Goal: Task Accomplishment & Management: Use online tool/utility

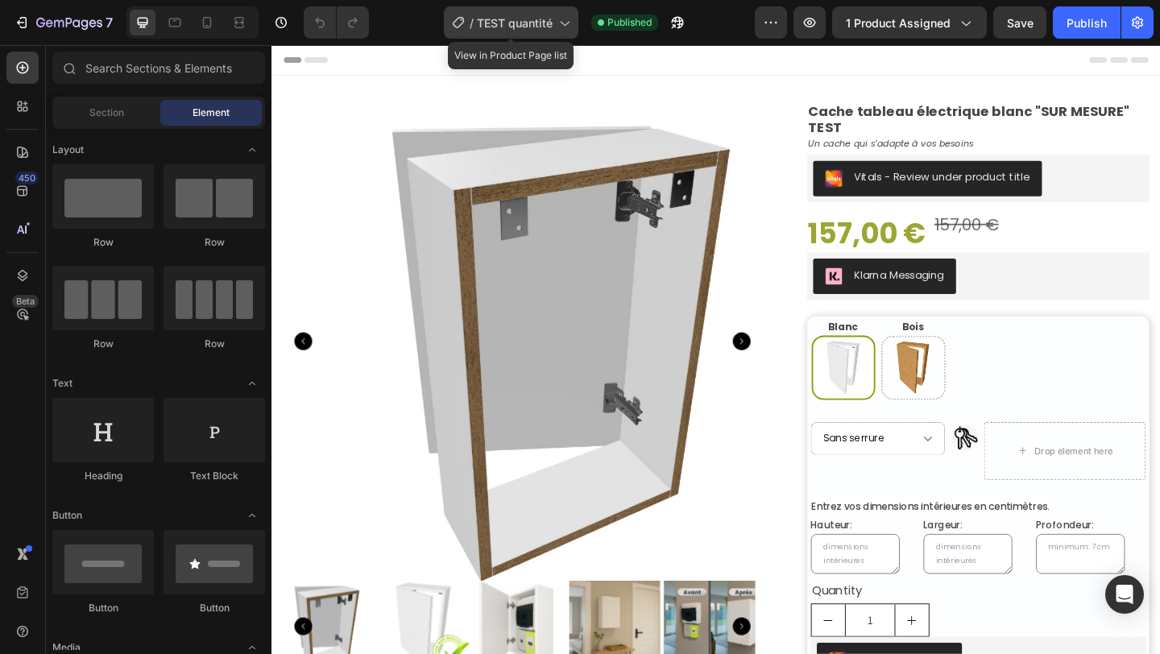
click at [528, 21] on span "TEST quantité" at bounding box center [515, 23] width 76 height 17
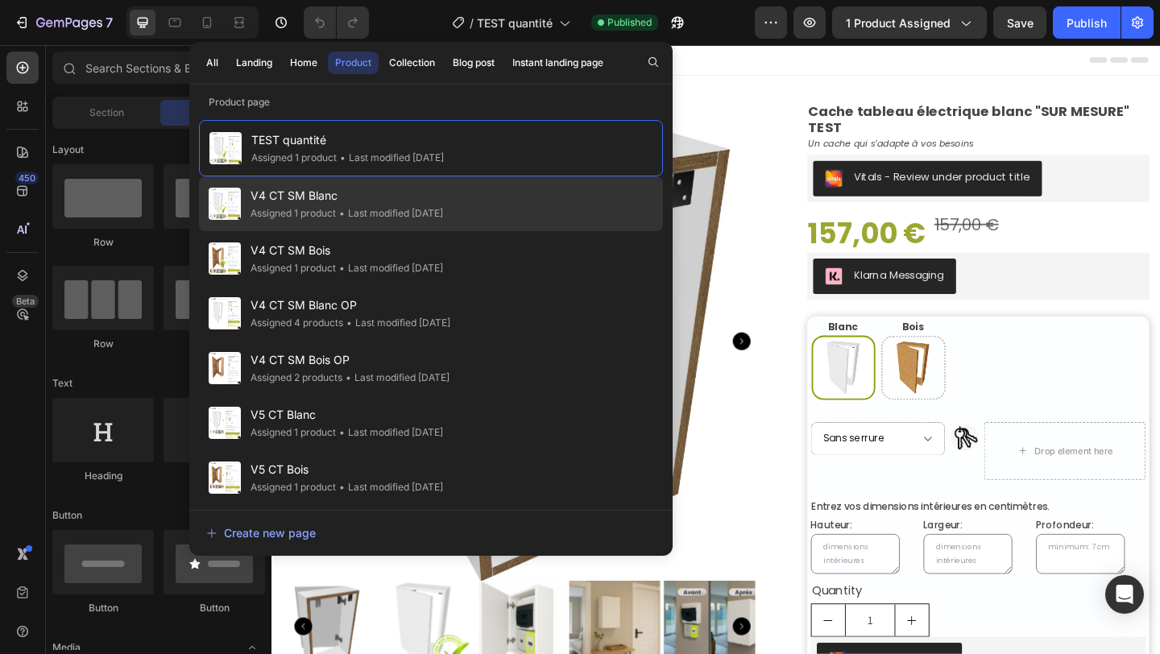
click at [443, 209] on div "• Last modified 6 days ago" at bounding box center [389, 213] width 107 height 16
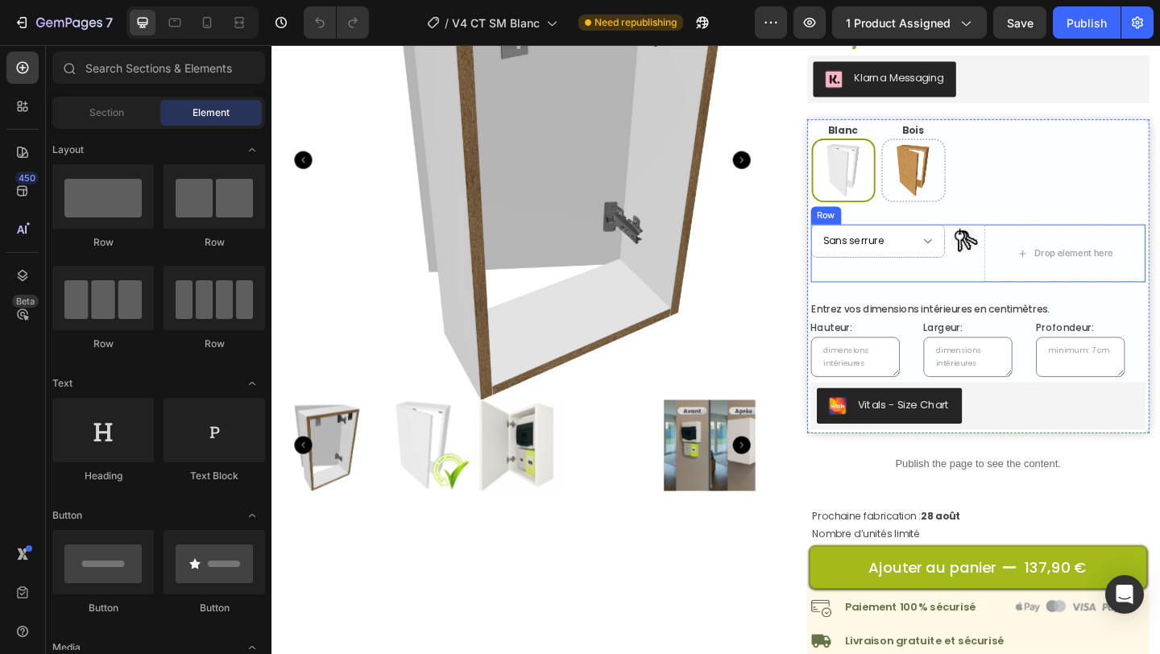
scroll to position [210, 0]
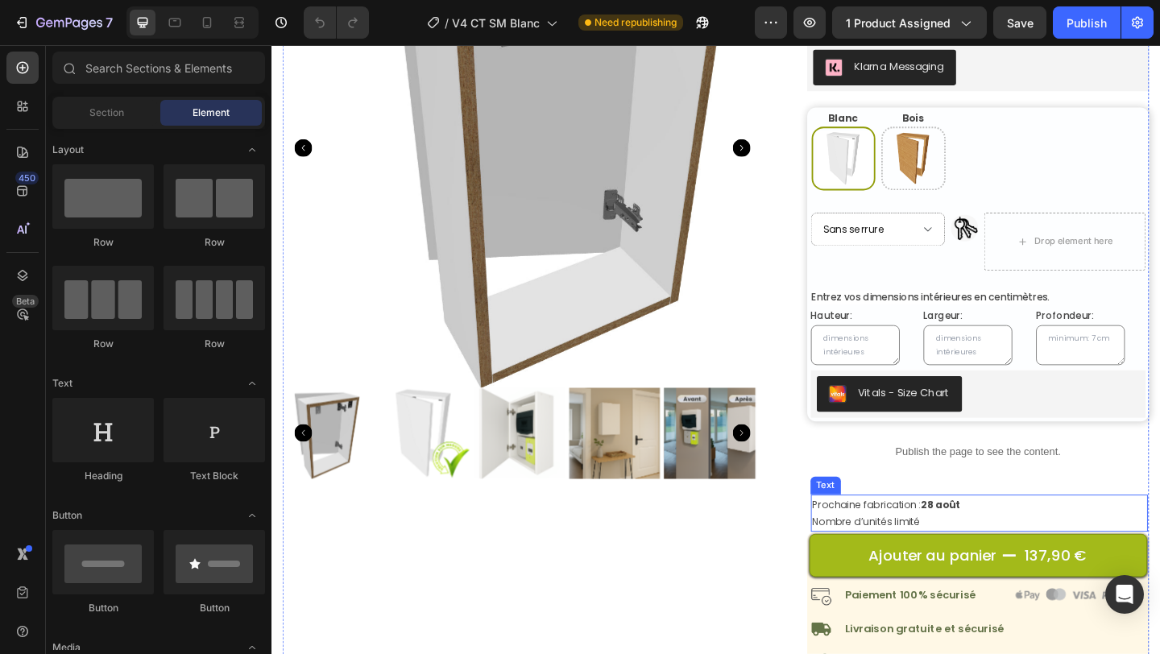
click at [982, 542] on strong "28 août" at bounding box center [1000, 544] width 44 height 15
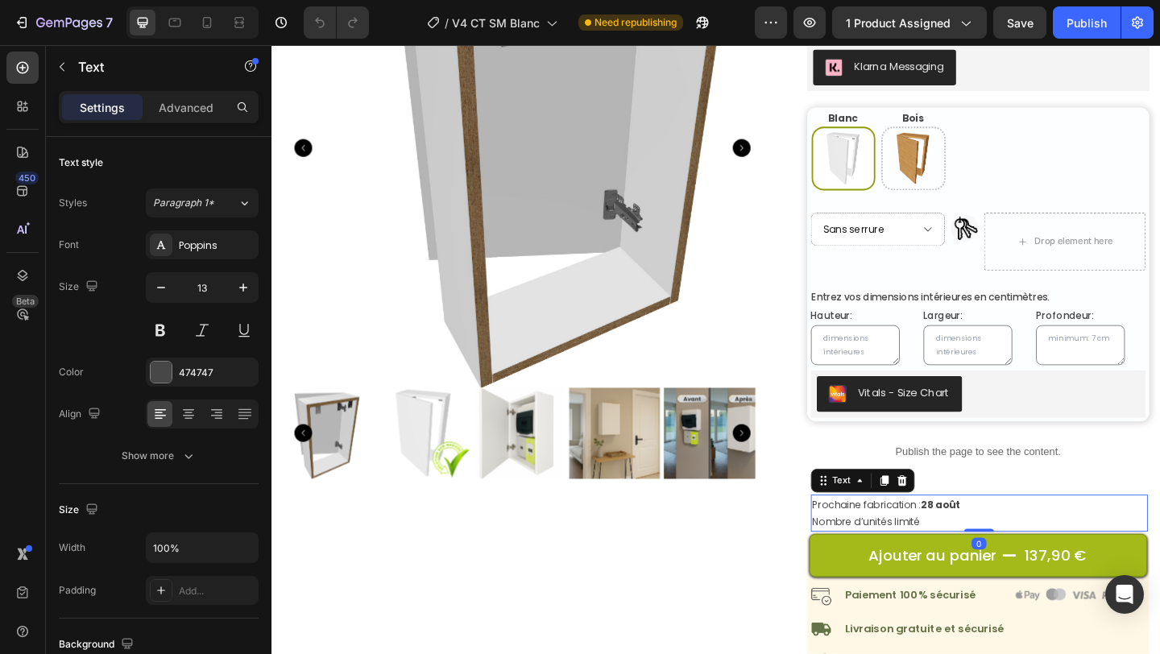
click at [980, 545] on strong "28 août" at bounding box center [1000, 544] width 44 height 15
click at [985, 548] on strong "28 août" at bounding box center [1000, 544] width 44 height 15
click at [981, 544] on strong "210 Septembre" at bounding box center [1021, 544] width 87 height 15
click at [978, 545] on strong "210 Septembre" at bounding box center [1021, 544] width 87 height 15
click at [1047, 545] on p "Prochaine fabrication : 10 Septembre" at bounding box center [1042, 545] width 364 height 19
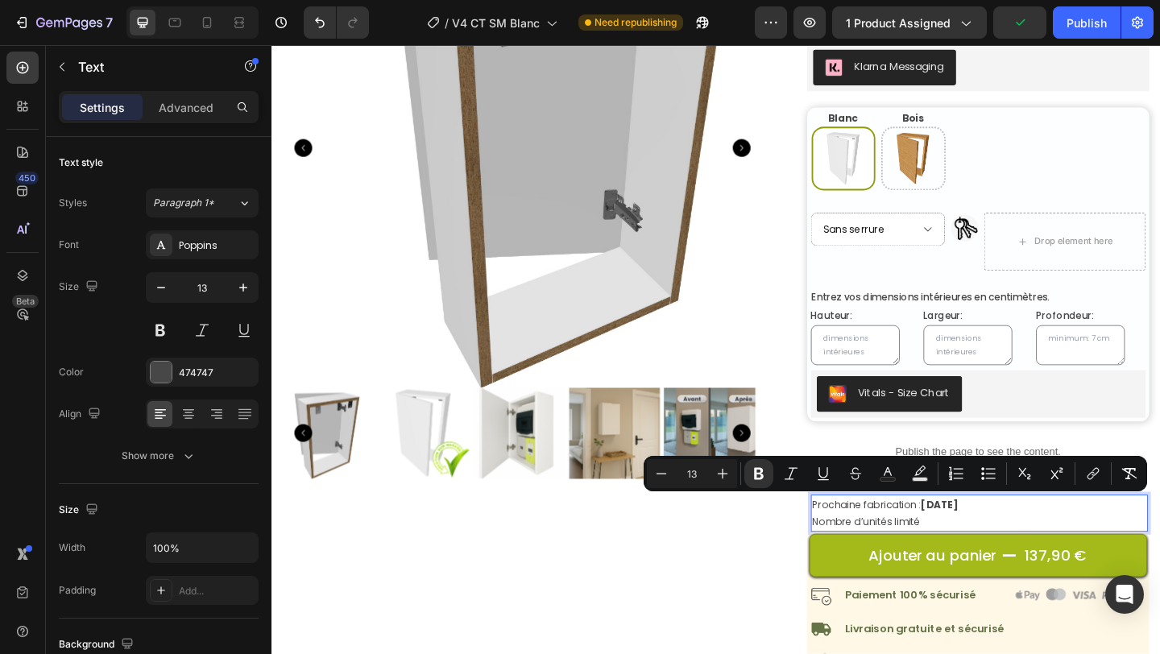
drag, startPoint x: 973, startPoint y: 544, endPoint x: 1052, endPoint y: 553, distance: 79.5
click at [1052, 553] on p "Prochaine fabrication : 10 Septembre" at bounding box center [1042, 545] width 364 height 19
copy strong "10 Septembre"
click at [1085, 20] on div "Publish" at bounding box center [1087, 23] width 40 height 17
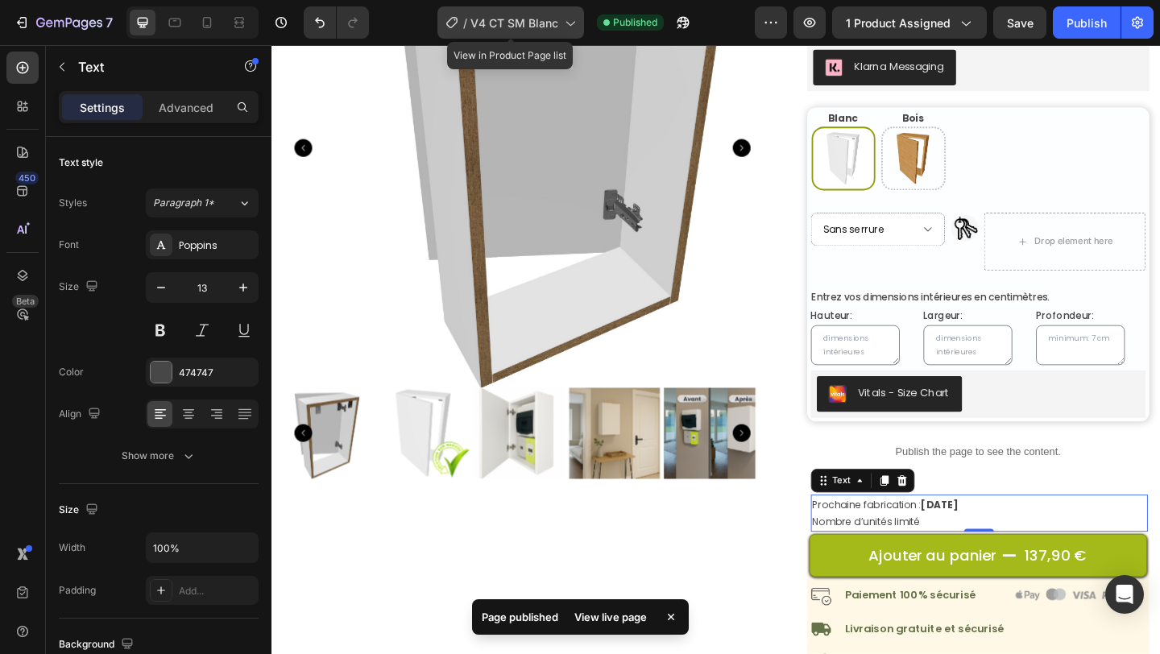
click at [481, 15] on span "V4 CT SM Blanc" at bounding box center [515, 23] width 88 height 17
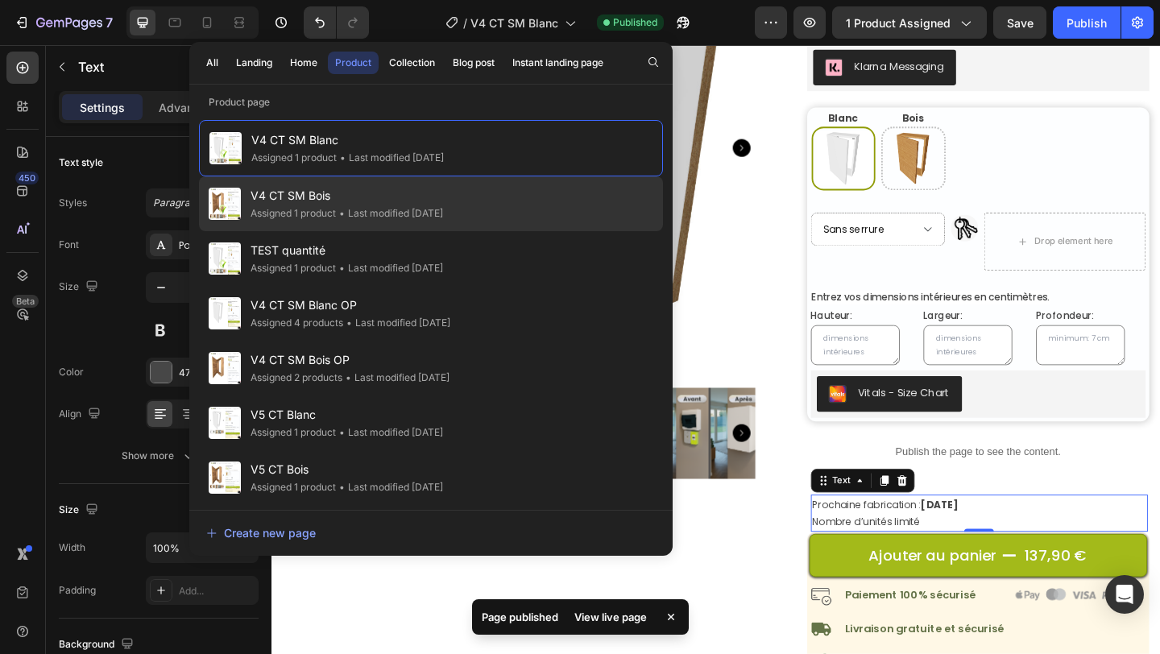
click at [439, 204] on span "V4 CT SM Bois" at bounding box center [347, 195] width 193 height 19
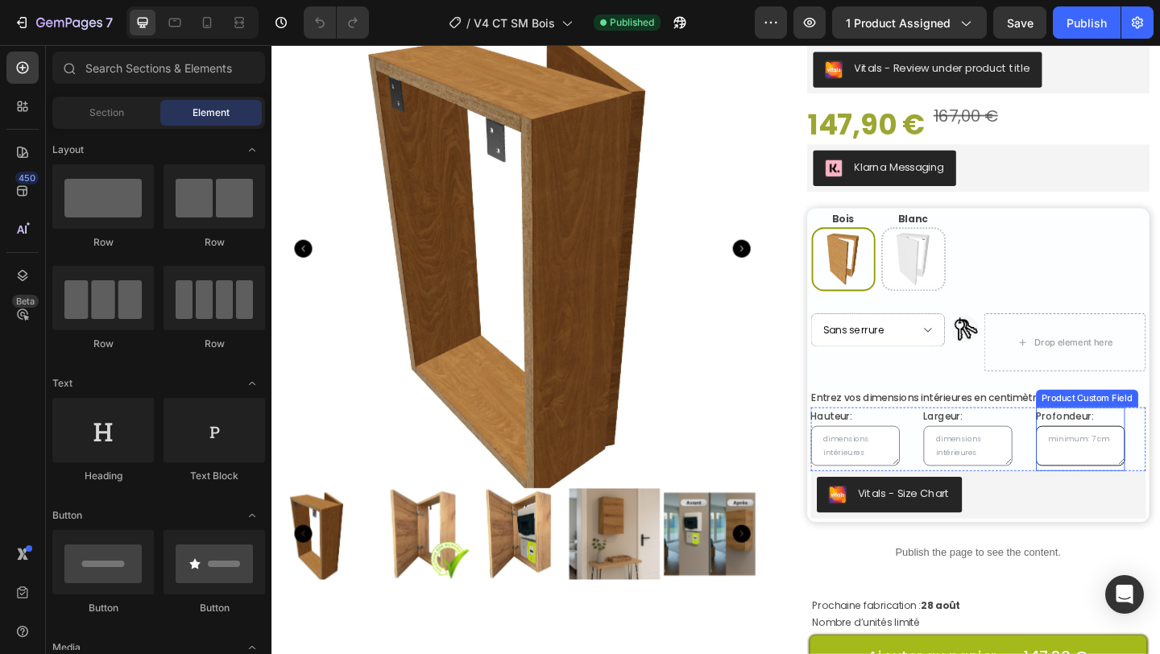
scroll to position [152, 0]
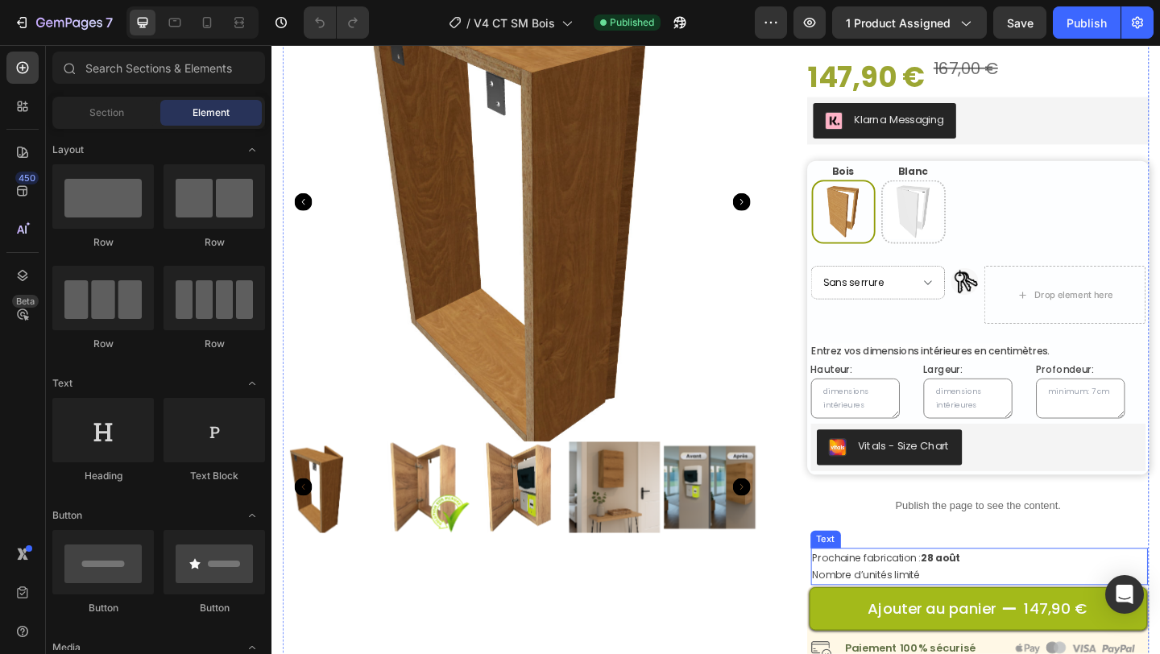
click at [978, 599] on strong "28 août" at bounding box center [1000, 602] width 44 height 15
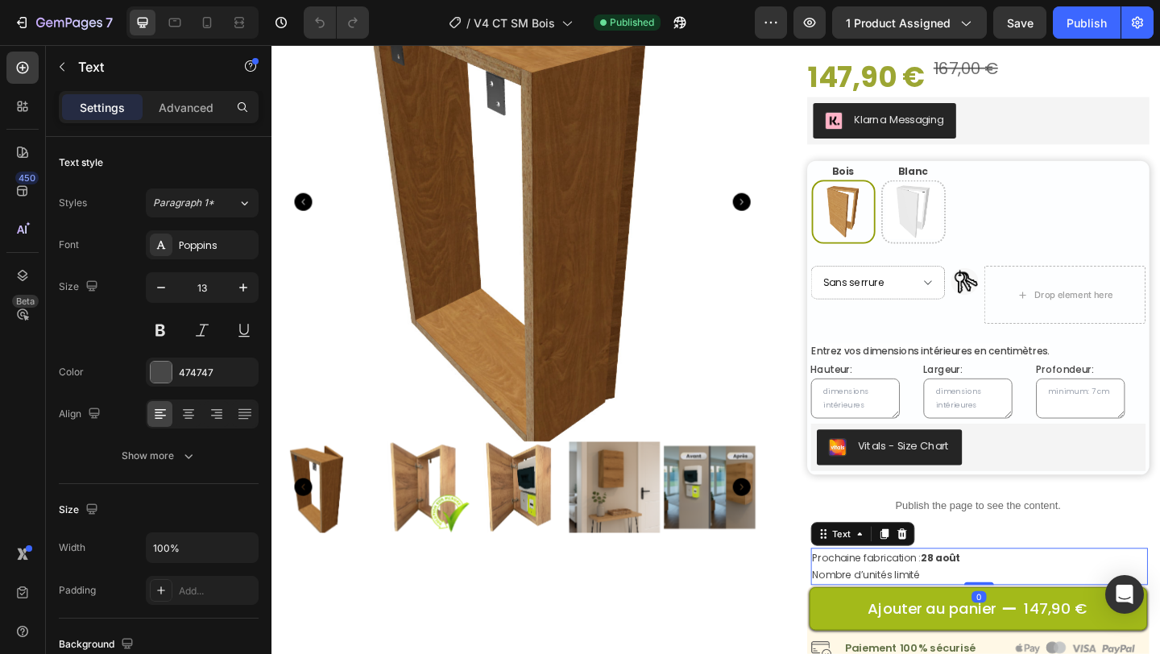
click at [989, 601] on strong "28 août" at bounding box center [1000, 602] width 44 height 15
click at [1014, 606] on p "Prochaine fabrication : 28 août" at bounding box center [1042, 603] width 364 height 19
click at [1014, 606] on strong "28 août10 Septembre" at bounding box center [1033, 602] width 110 height 15
click at [1090, 27] on div "Publish" at bounding box center [1087, 23] width 40 height 17
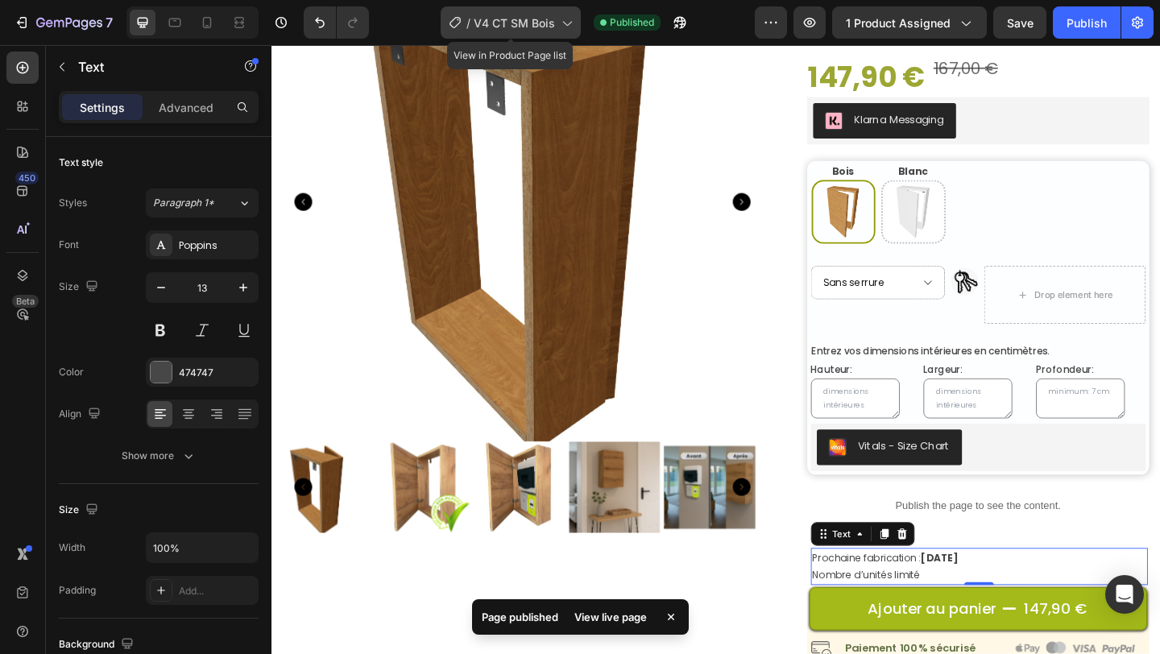
click at [506, 23] on span "V4 CT SM Bois" at bounding box center [514, 23] width 81 height 17
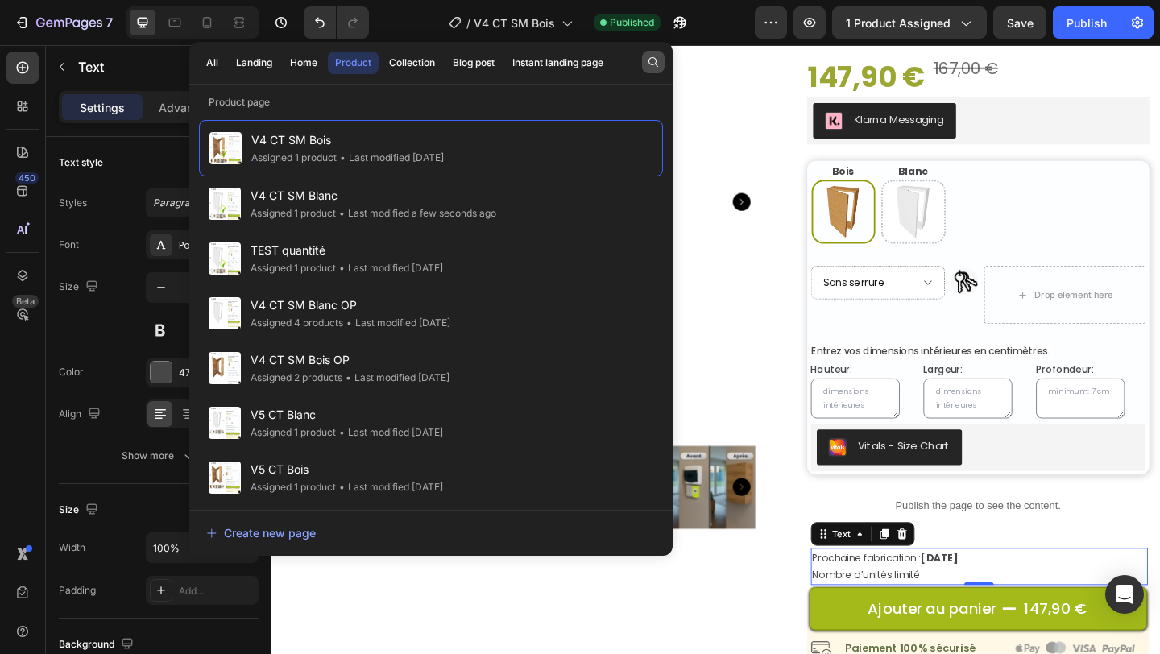
click at [648, 64] on icon "button" at bounding box center [653, 62] width 13 height 13
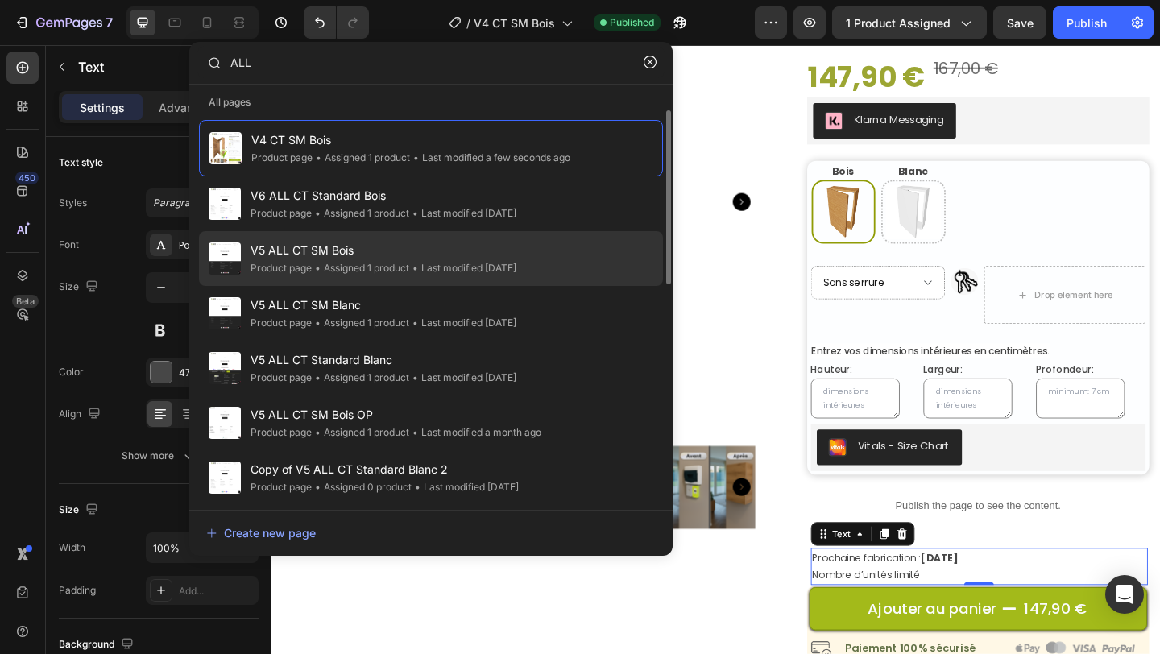
type input "ALL"
click at [409, 262] on div "• Assigned 1 product" at bounding box center [360, 268] width 97 height 16
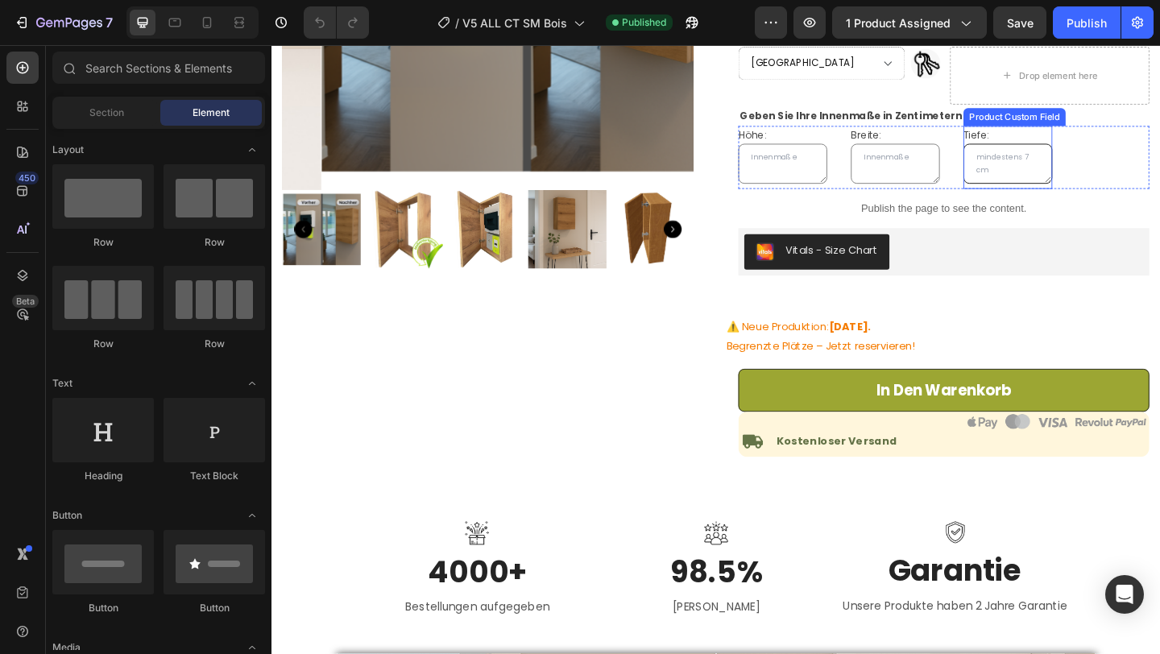
scroll to position [382, 0]
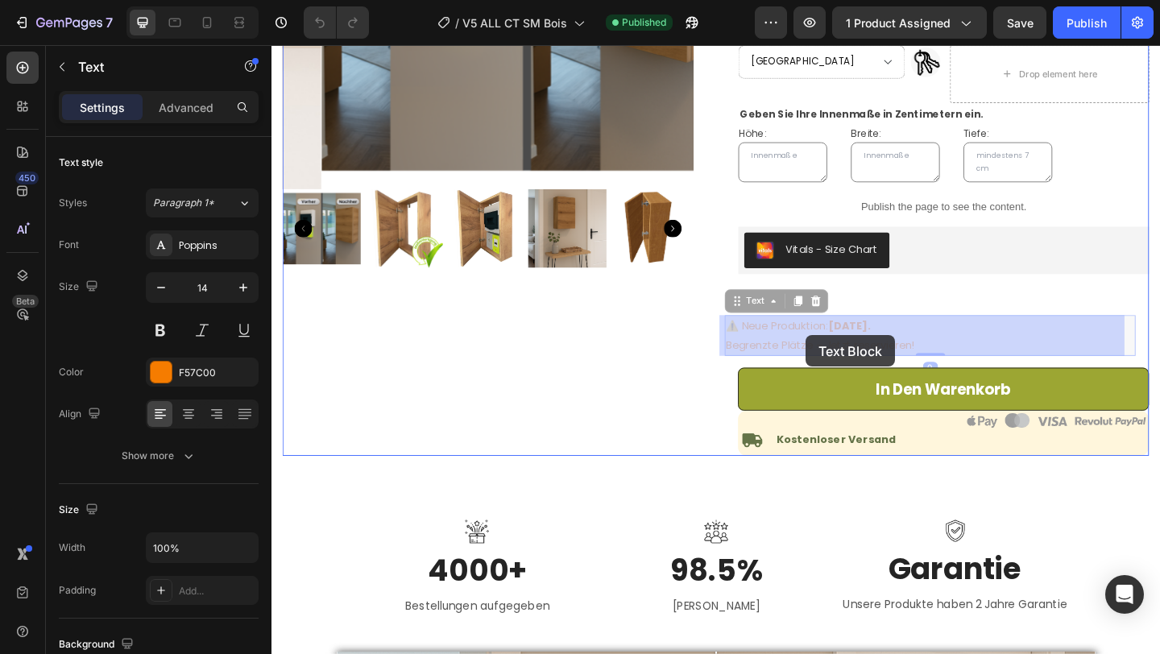
drag, startPoint x: 992, startPoint y: 372, endPoint x: 852, endPoint y: 361, distance: 139.8
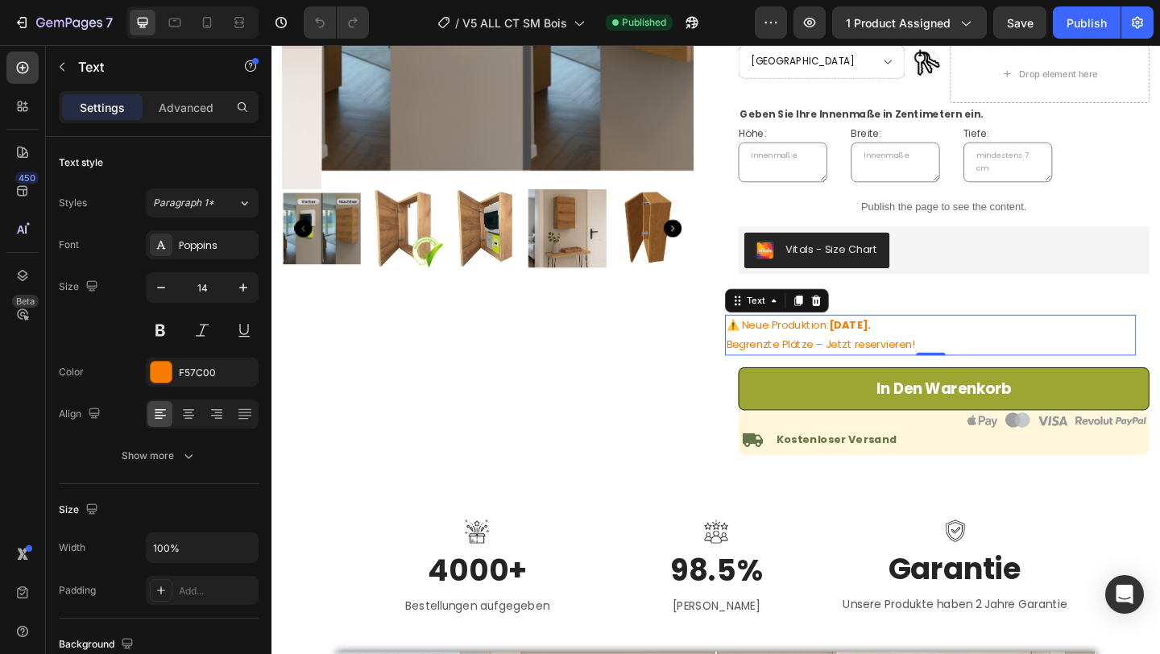
click at [941, 375] on p "Begrenzte Plätze – Jetzt reservieren!" at bounding box center [988, 371] width 444 height 20
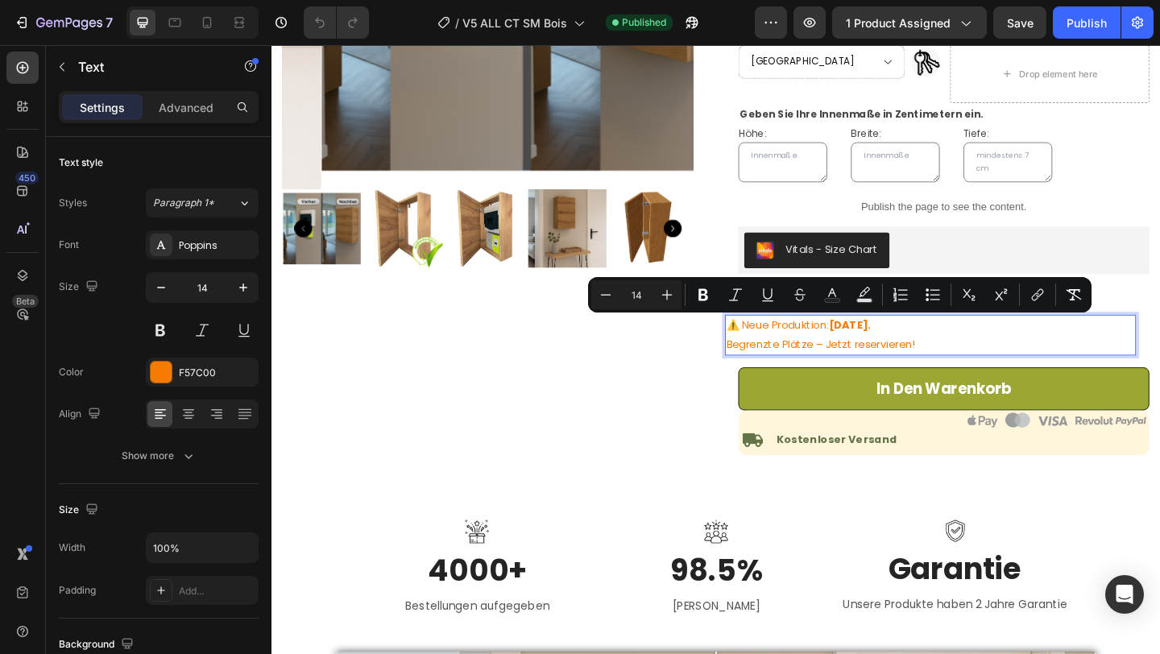
copy div "⚠️ Neue Produktion: [DATE]. Begrenzte Plätze – Jetzt reservieren!"
